Goal: Task Accomplishment & Management: Complete application form

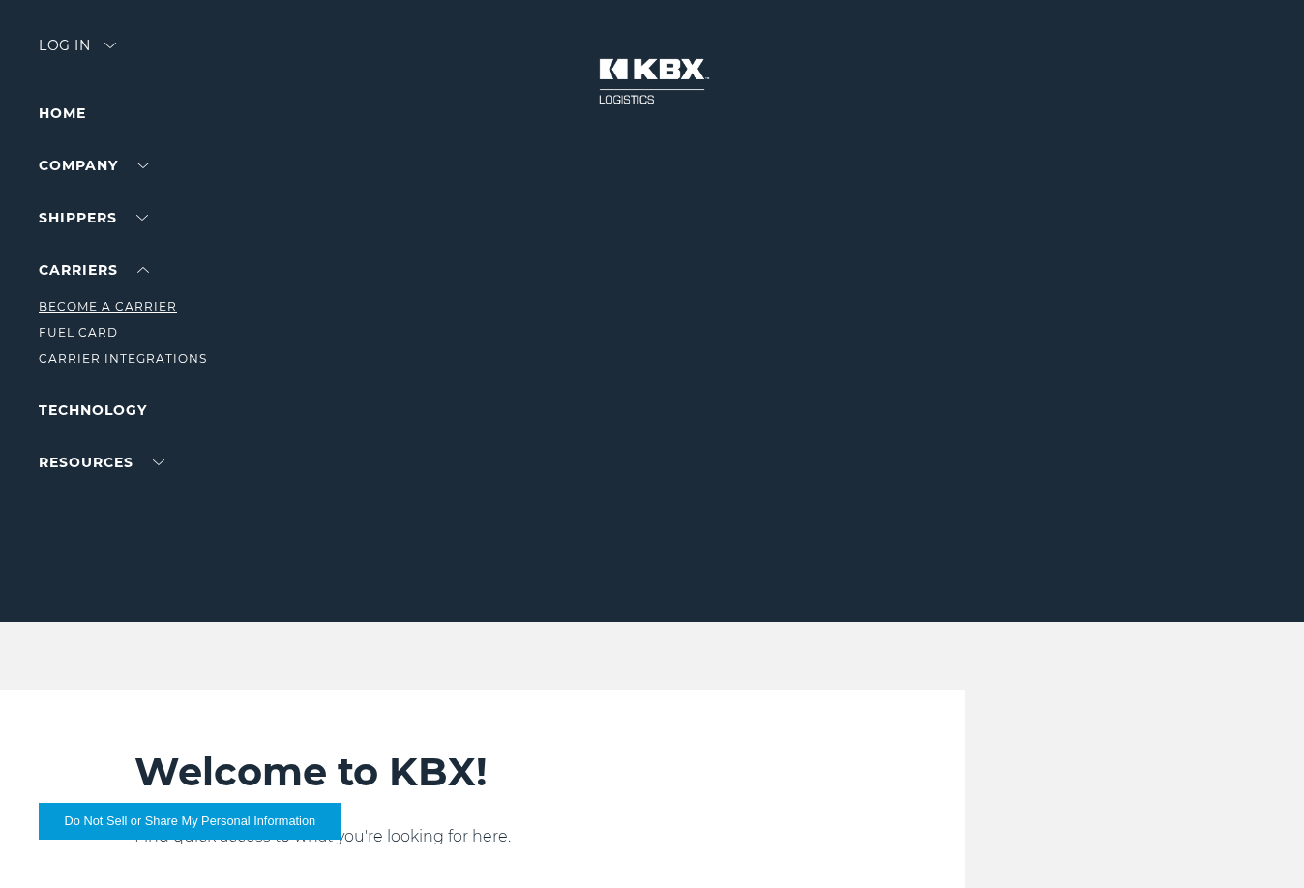
click at [130, 307] on link "Become a Carrier" at bounding box center [108, 306] width 138 height 15
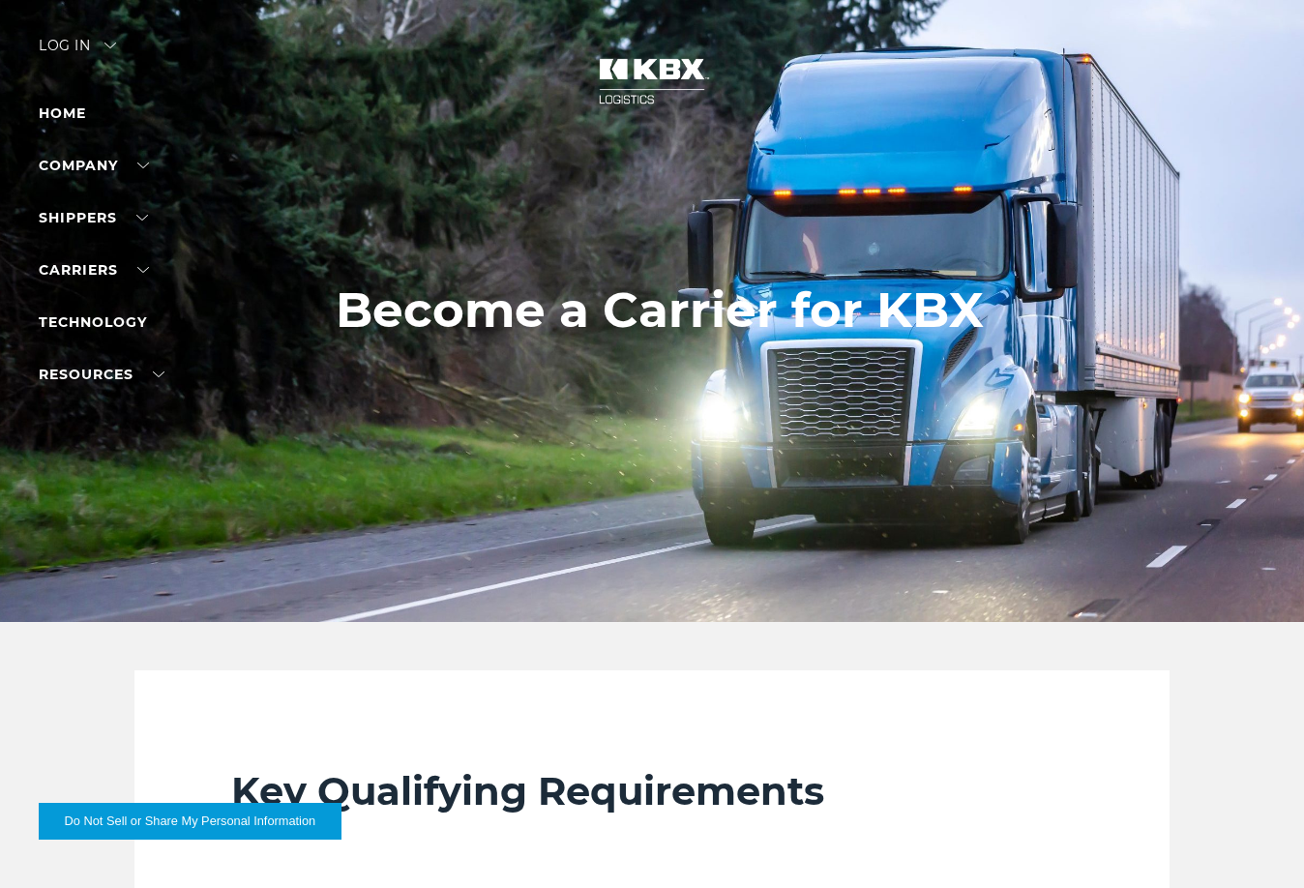
scroll to position [484, 0]
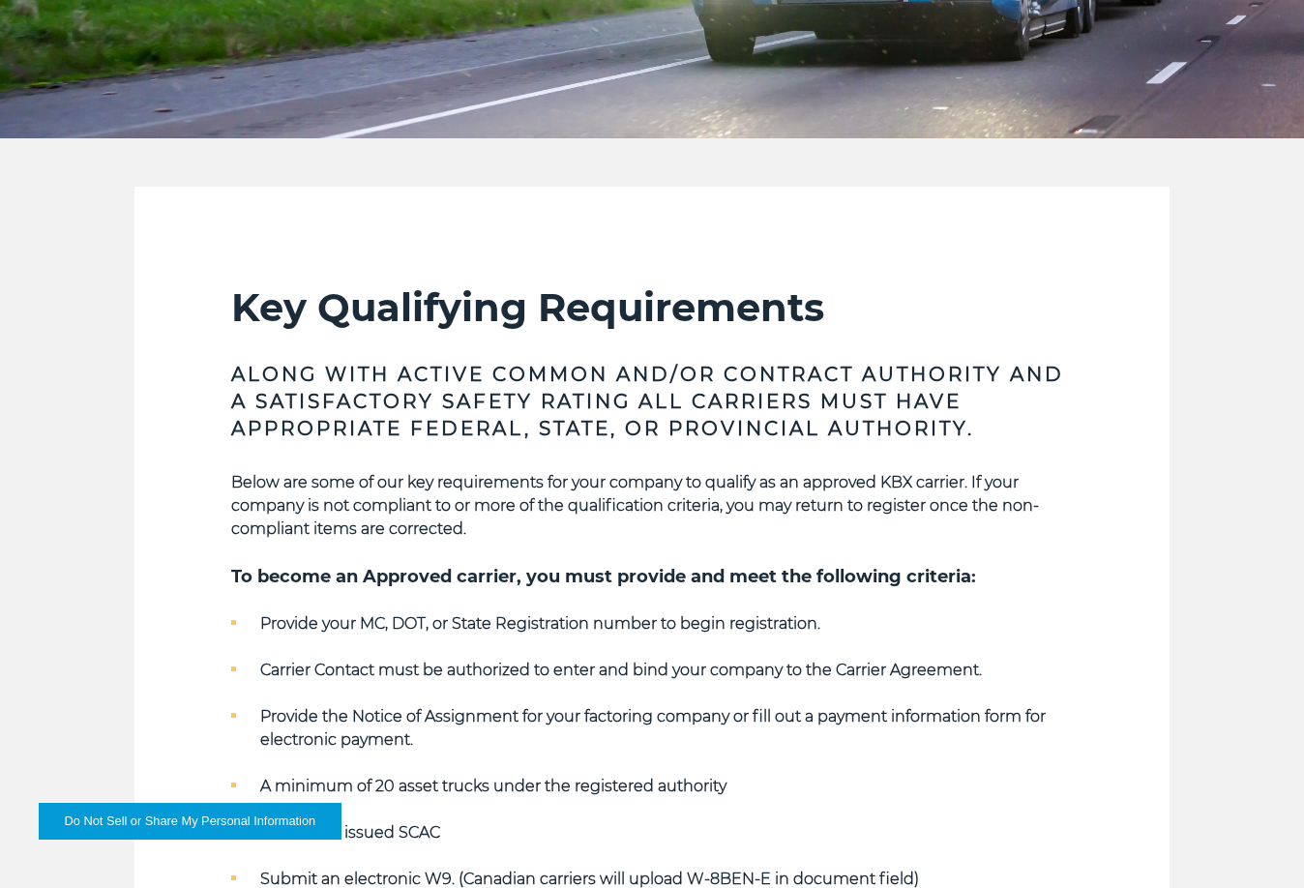
click at [832, 372] on h3 "Along with Active Common and/or Contract Authority and a Satisfactory safety ra…" at bounding box center [652, 401] width 842 height 81
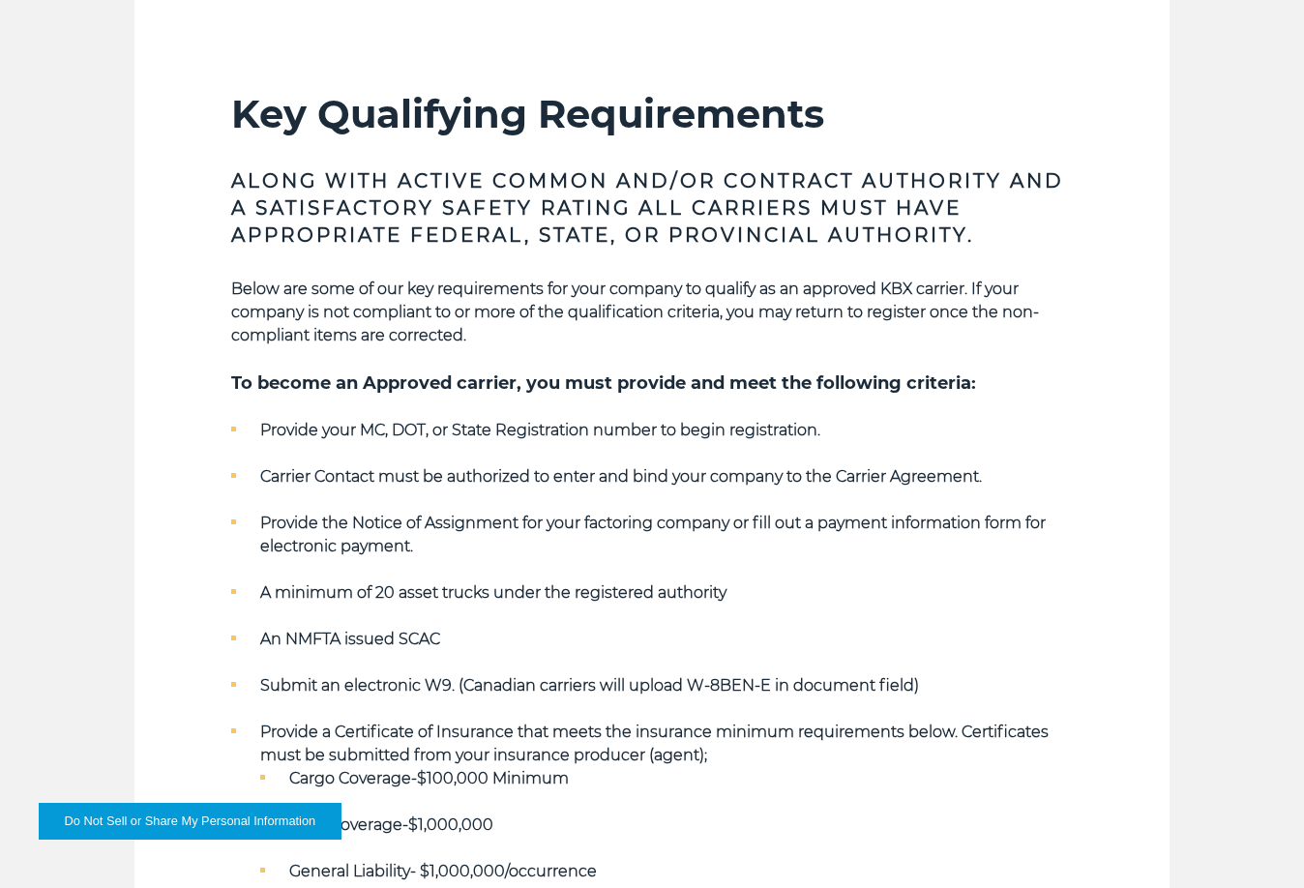
click at [752, 287] on strong "Below are some of our key requirements for your company to qualify as an approv…" at bounding box center [635, 312] width 808 height 65
click at [421, 239] on h3 "Along with Active Common and/or Contract Authority and a Satisfactory safety ra…" at bounding box center [652, 207] width 842 height 81
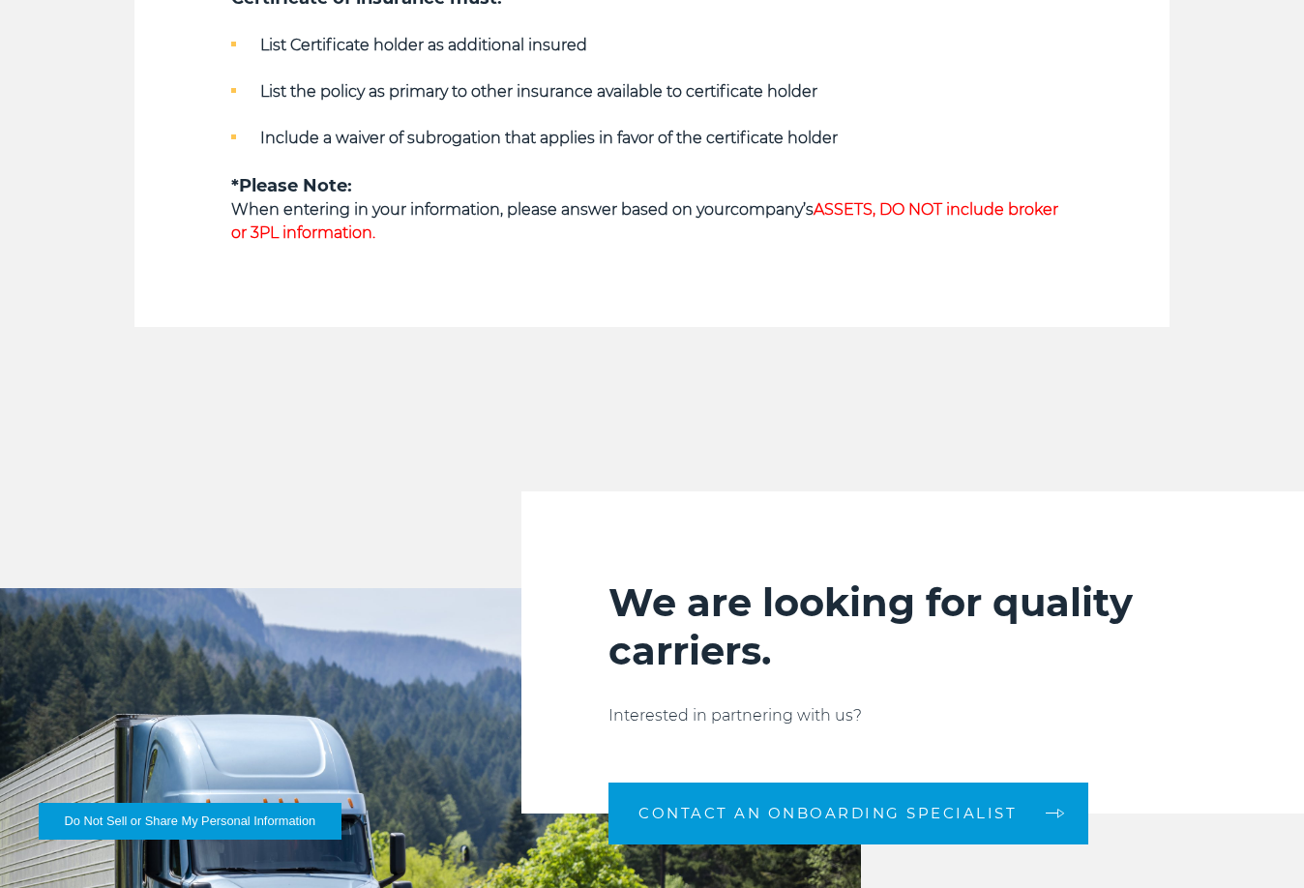
scroll to position [1161, 0]
